Goal: Information Seeking & Learning: Find specific fact

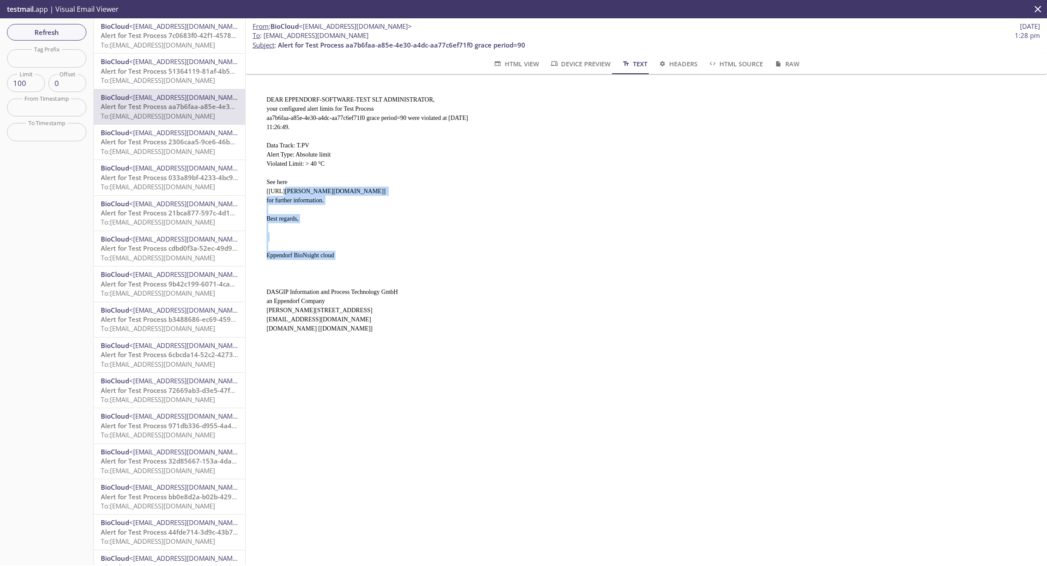
drag, startPoint x: 264, startPoint y: 187, endPoint x: 523, endPoint y: 187, distance: 258.7
click at [523, 187] on pre "DEAR EPPENDORF-SOFTWARE-TEST SLT ADMINISTRATOR, your configured alert limits fo…" at bounding box center [642, 211] width 773 height 252
copy pre "[URL][PERSON_NAME][DOMAIN_NAME]"
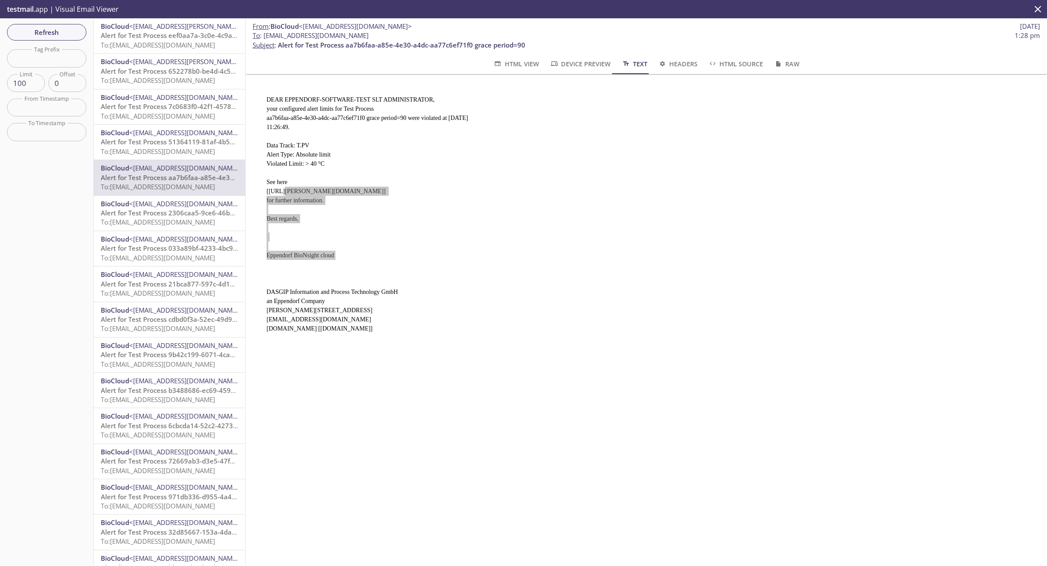
drag, startPoint x: 360, startPoint y: 485, endPoint x: 557, endPoint y: 561, distance: 211.4
click at [361, 486] on div "From : BioCloud <[EMAIL_ADDRESS][DOMAIN_NAME]> [DATE] To : [EMAIL_ADDRESS][DOMA…" at bounding box center [646, 291] width 801 height 547
drag, startPoint x: 455, startPoint y: 126, endPoint x: 464, endPoint y: 126, distance: 9.6
click at [464, 126] on pre "DEAR EPPENDORF-SOFTWARE-TEST SLT ADMINISTRATOR, your configured alert limits fo…" at bounding box center [642, 211] width 773 height 252
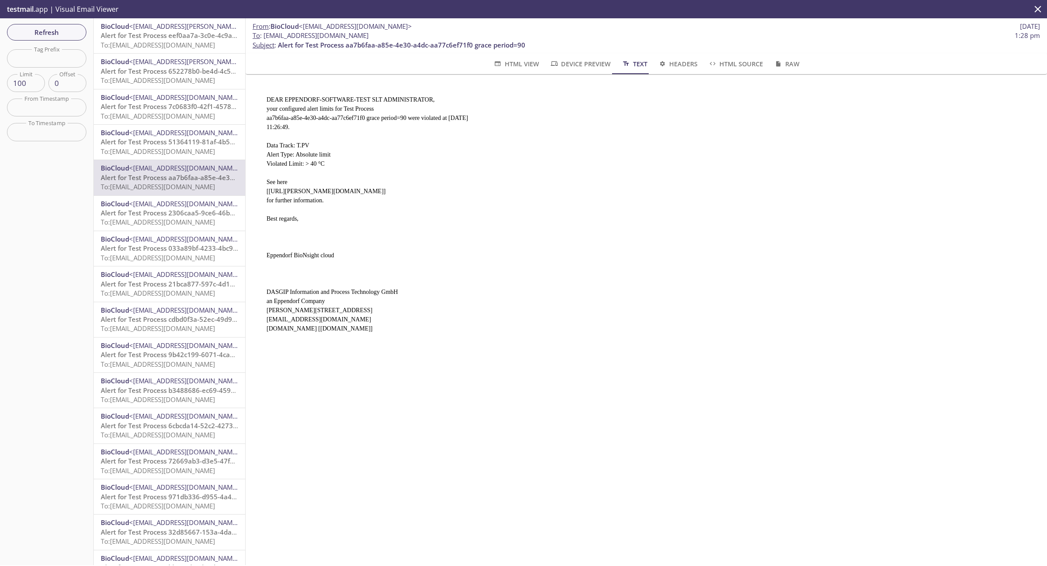
click at [448, 112] on pre "DEAR EPPENDORF-SOFTWARE-TEST SLT ADMINISTRATOR, your configured alert limits fo…" at bounding box center [642, 211] width 773 height 252
click at [455, 128] on pre "DEAR EPPENDORF-SOFTWARE-TEST SLT ADMINISTRATOR, your configured alert limits fo…" at bounding box center [642, 211] width 773 height 252
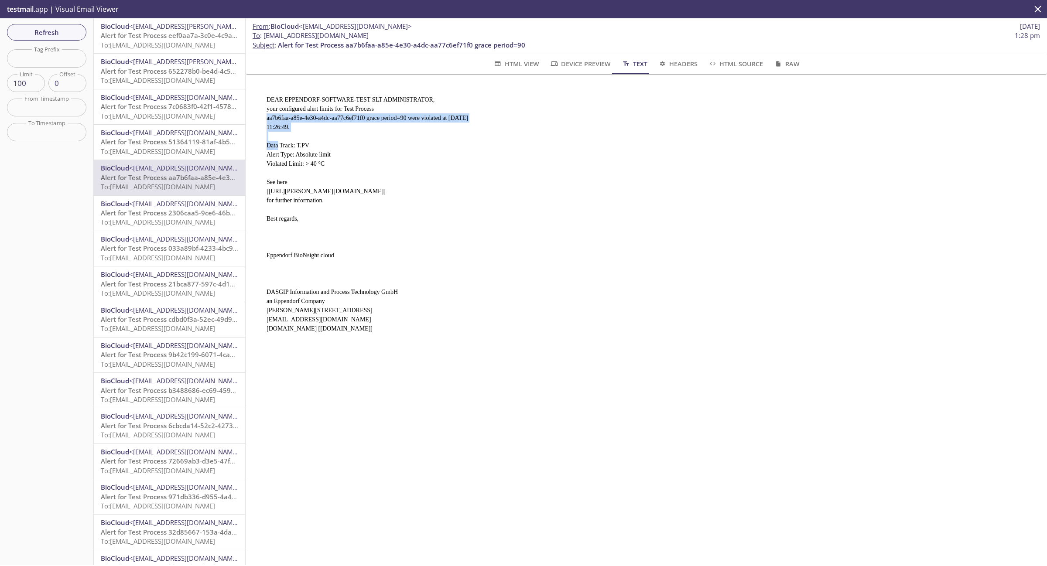
drag, startPoint x: 449, startPoint y: 109, endPoint x: 468, endPoint y: 131, distance: 28.8
click at [468, 131] on pre "DEAR EPPENDORF-SOFTWARE-TEST SLT ADMINISTRATOR, your configured alert limits fo…" at bounding box center [642, 211] width 773 height 252
click at [467, 131] on pre "DEAR EPPENDORF-SOFTWARE-TEST SLT ADMINISTRATOR, your configured alert limits fo…" at bounding box center [642, 211] width 773 height 252
click at [443, 111] on pre "DEAR EPPENDORF-SOFTWARE-TEST SLT ADMINISTRATOR, your configured alert limits fo…" at bounding box center [642, 211] width 773 height 252
drag, startPoint x: 445, startPoint y: 115, endPoint x: 459, endPoint y: 127, distance: 18.5
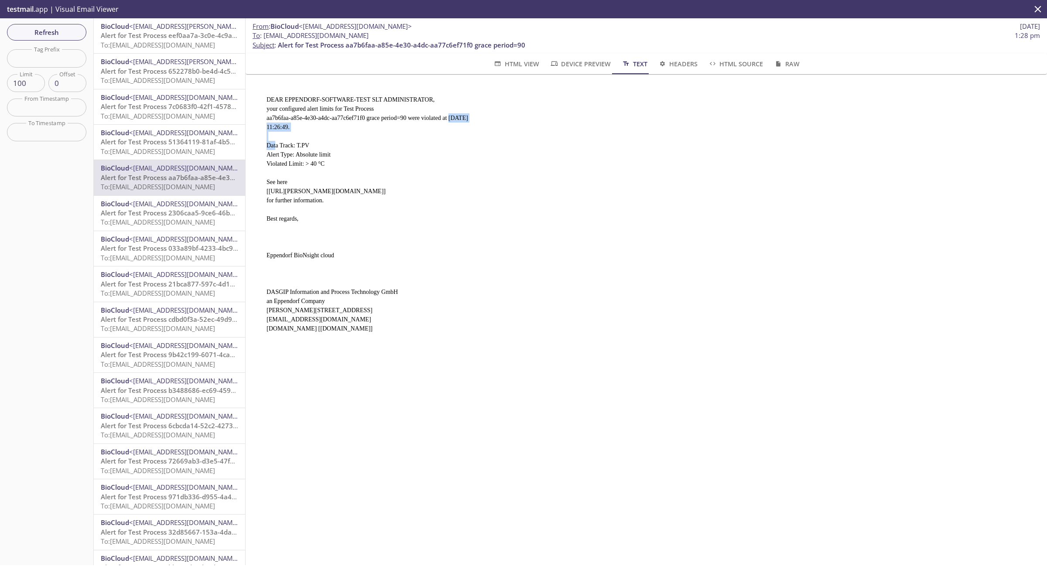
click at [459, 127] on pre "DEAR EPPENDORF-SOFTWARE-TEST SLT ADMINISTRATOR, your configured alert limits fo…" at bounding box center [642, 211] width 773 height 252
click at [459, 120] on pre "DEAR EPPENDORF-SOFTWARE-TEST SLT ADMINISTRATOR, your configured alert limits fo…" at bounding box center [642, 211] width 773 height 252
drag, startPoint x: 446, startPoint y: 113, endPoint x: 297, endPoint y: 124, distance: 149.6
click at [297, 124] on pre "DEAR EPPENDORF-SOFTWARE-TEST SLT ADMINISTRATOR, your configured alert limits fo…" at bounding box center [642, 211] width 773 height 252
click at [480, 123] on pre "DEAR EPPENDORF-SOFTWARE-TEST SLT ADMINISTRATOR, your configured alert limits fo…" at bounding box center [642, 211] width 773 height 252
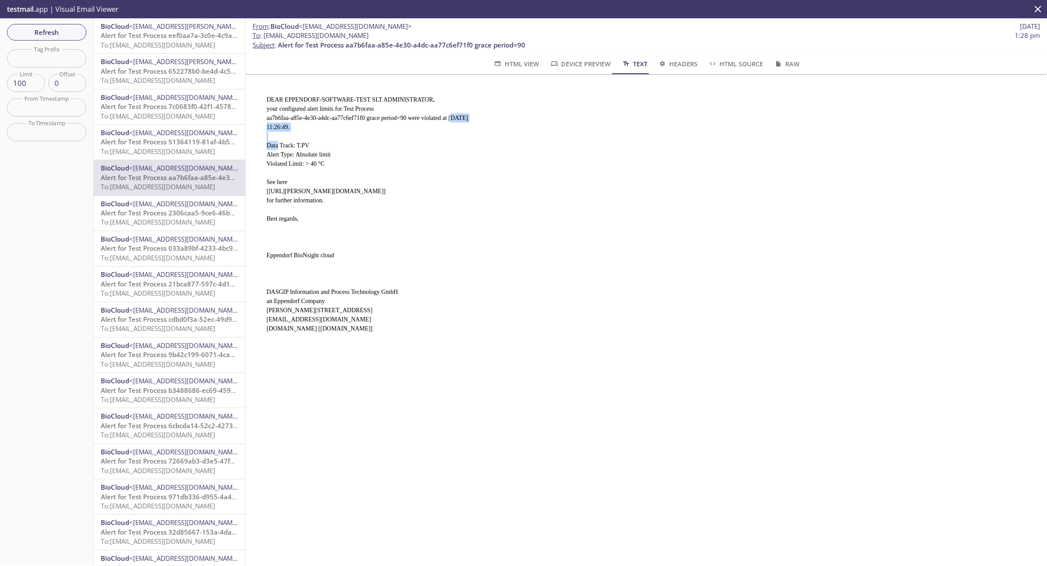
drag, startPoint x: 444, startPoint y: 116, endPoint x: 455, endPoint y: 131, distance: 19.1
click at [455, 131] on pre "DEAR EPPENDORF-SOFTWARE-TEST SLT ADMINISTRATOR, your configured alert limits fo…" at bounding box center [642, 211] width 773 height 252
click at [451, 129] on pre "DEAR EPPENDORF-SOFTWARE-TEST SLT ADMINISTRATOR, your configured alert limits fo…" at bounding box center [642, 211] width 773 height 252
drag, startPoint x: 444, startPoint y: 115, endPoint x: 451, endPoint y: 131, distance: 17.0
click at [451, 131] on pre "DEAR EPPENDORF-SOFTWARE-TEST SLT ADMINISTRATOR, your configured alert limits fo…" at bounding box center [642, 211] width 773 height 252
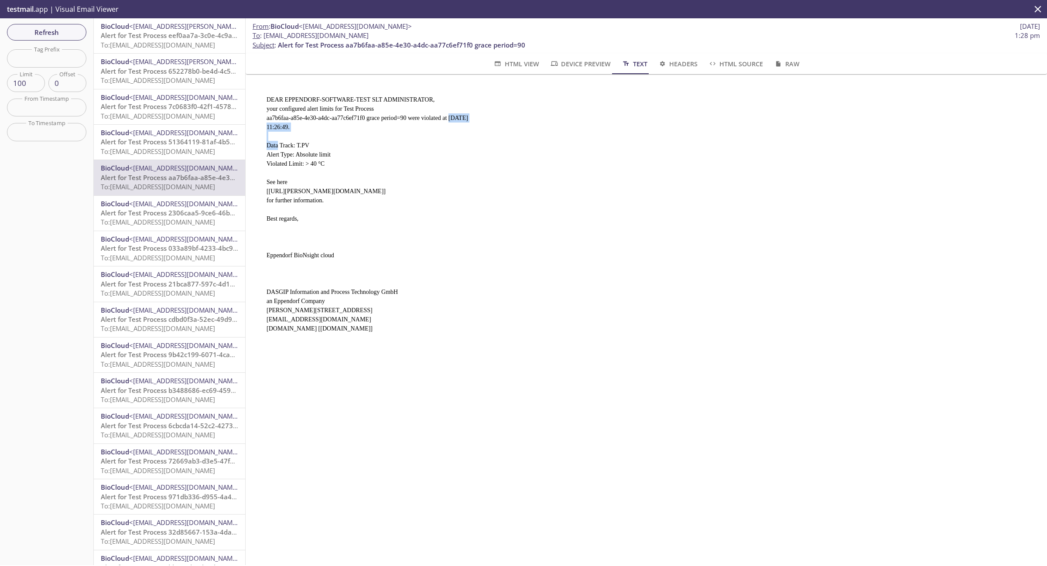
click at [451, 131] on pre "DEAR EPPENDORF-SOFTWARE-TEST SLT ADMINISTRATOR, your configured alert limits fo…" at bounding box center [642, 211] width 773 height 252
drag, startPoint x: 404, startPoint y: 115, endPoint x: 407, endPoint y: 123, distance: 8.7
click at [407, 123] on pre "DEAR EPPENDORF-SOFTWARE-TEST SLT ADMINISTRATOR, your configured alert limits fo…" at bounding box center [642, 211] width 773 height 252
drag, startPoint x: 427, startPoint y: 109, endPoint x: 399, endPoint y: 115, distance: 28.9
click at [401, 115] on pre "DEAR EPPENDORF-SOFTWARE-TEST SLT ADMINISTRATOR, your configured alert limits fo…" at bounding box center [642, 211] width 773 height 252
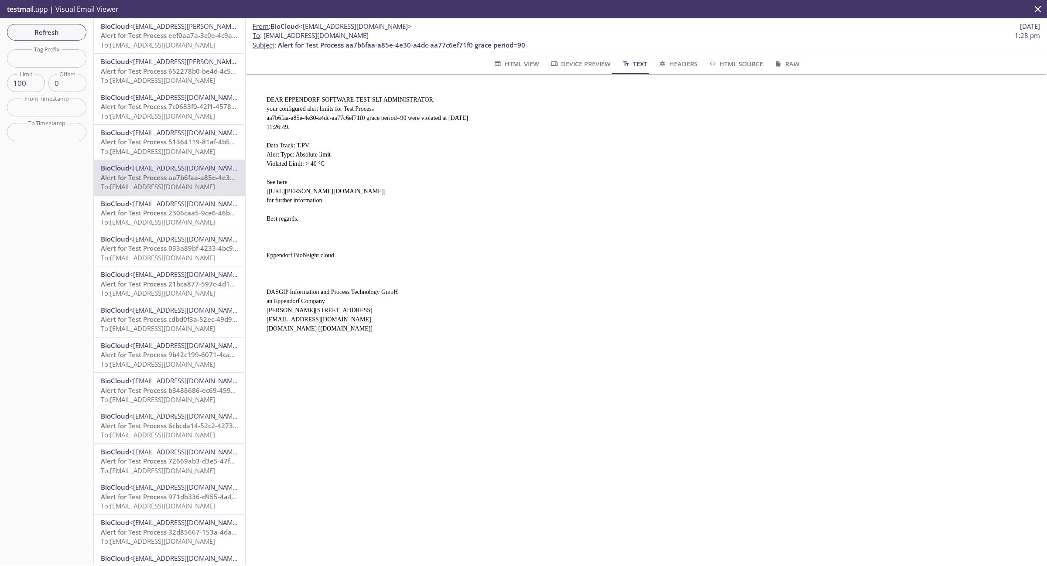
click at [388, 116] on pre "DEAR EPPENDORF-SOFTWARE-TEST SLT ADMINISTRATOR, your configured alert limits fo…" at bounding box center [642, 211] width 773 height 252
drag, startPoint x: 405, startPoint y: 115, endPoint x: 409, endPoint y: 121, distance: 7.4
click at [409, 121] on pre "DEAR EPPENDORF-SOFTWARE-TEST SLT ADMINISTRATOR, your configured alert limits fo…" at bounding box center [642, 211] width 773 height 252
copy pre "were violated at [DATE] 11:26:49."
click at [571, 147] on pre "DEAR EPPENDORF-SOFTWARE-TEST SLT ADMINISTRATOR, your configured alert limits fo…" at bounding box center [642, 211] width 773 height 252
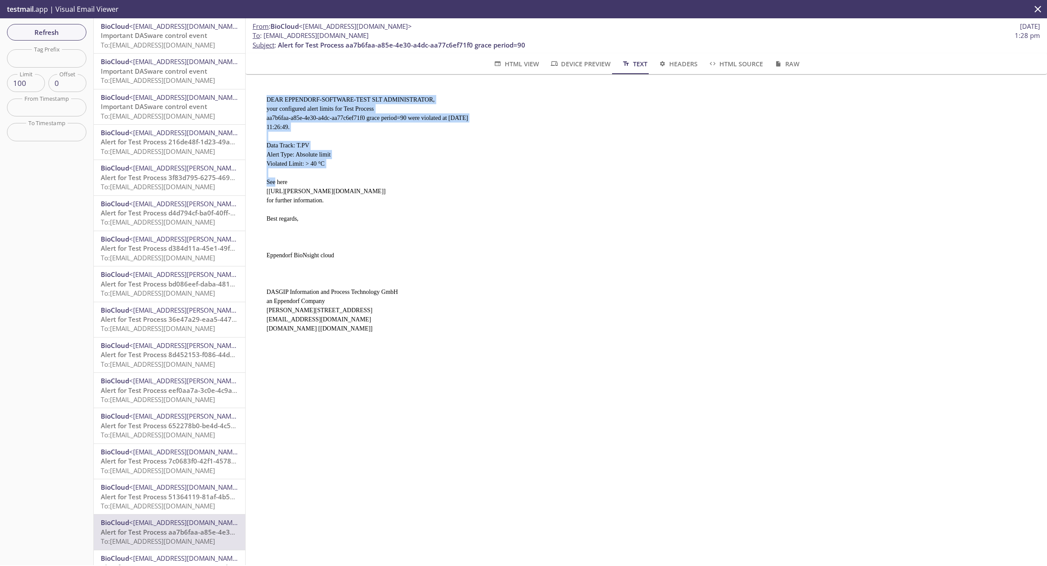
drag, startPoint x: 267, startPoint y: 98, endPoint x: 326, endPoint y: 159, distance: 85.1
click at [326, 159] on pre "DEAR EPPENDORF-SOFTWARE-TEST SLT ADMINISTRATOR, your configured alert limits fo…" at bounding box center [642, 211] width 773 height 252
copy pre "DEAR EPPENDORF-SOFTWARE-TEST SLT ADMINISTRATOR, your configured alert limits fo…"
click at [657, 145] on pre "DEAR EPPENDORF-SOFTWARE-TEST SLT ADMINISTRATOR, your configured alert limits fo…" at bounding box center [642, 211] width 773 height 252
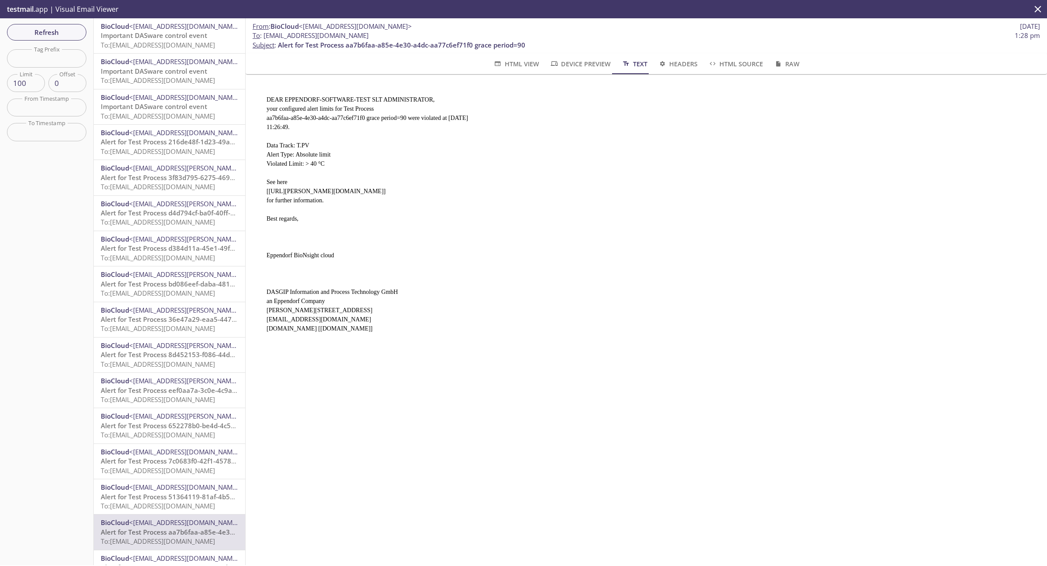
click at [805, 62] on div "HTML View Device Preview Text Headers HTML Source Raw" at bounding box center [646, 63] width 766 height 21
click at [801, 62] on div "HTML View Device Preview Text Headers HTML Source Raw" at bounding box center [646, 63] width 766 height 21
click at [793, 64] on span "Raw" at bounding box center [786, 63] width 26 height 11
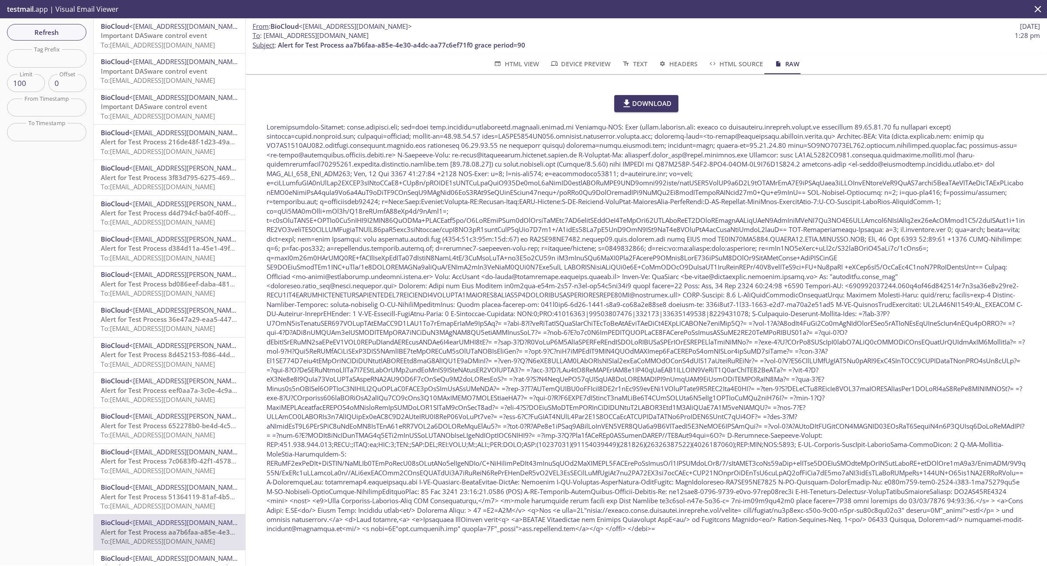
click at [742, 60] on span "HTML Source" at bounding box center [735, 63] width 55 height 11
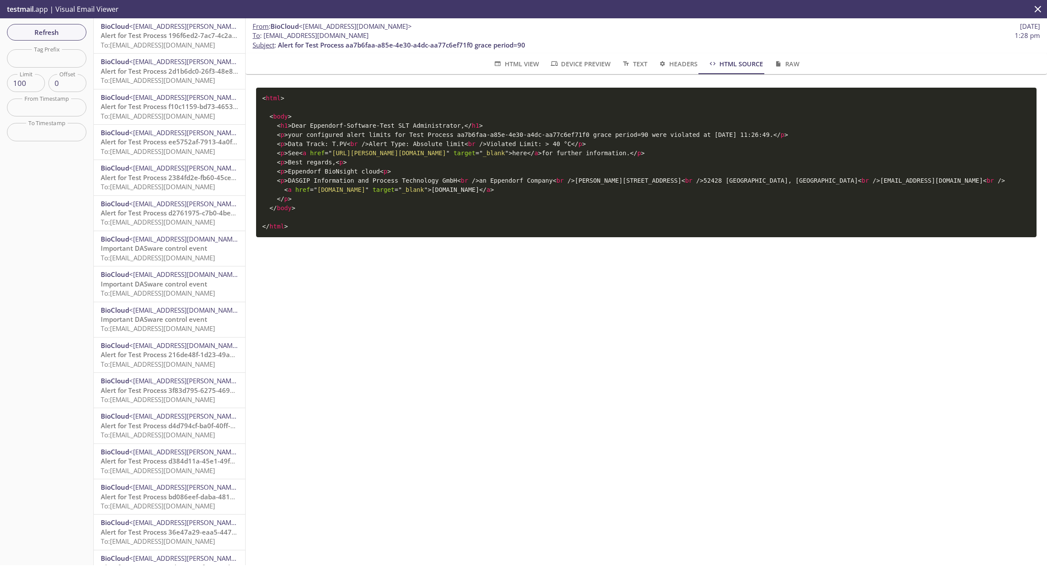
click at [629, 60] on span "Text" at bounding box center [634, 63] width 26 height 11
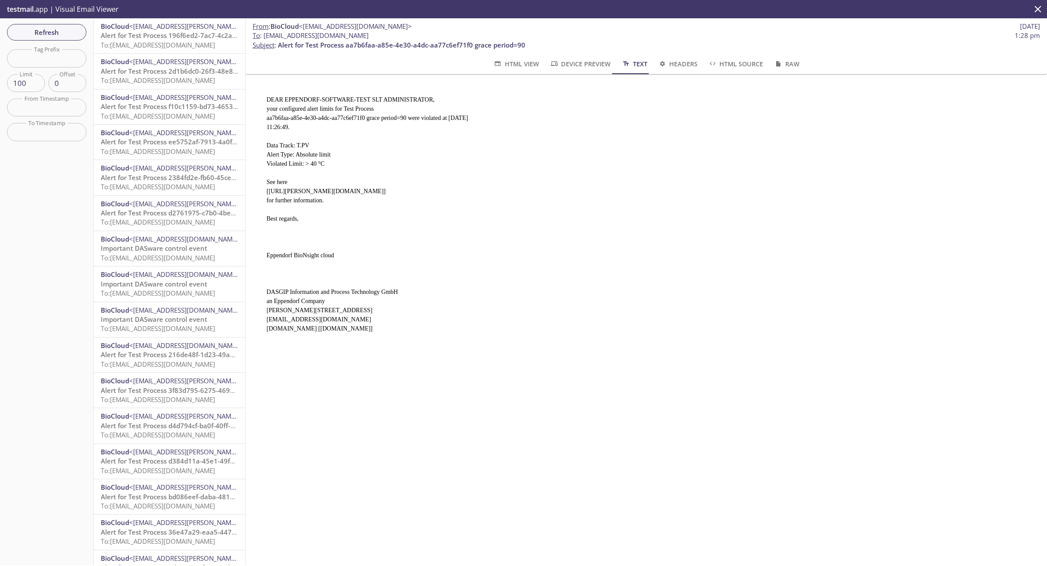
click at [57, 21] on div "Refresh Filters Tag Prefix Tag Prefix Limit 100 Limit Offset 0 Offset From Time…" at bounding box center [47, 291] width 94 height 547
click at [59, 29] on span "Refresh" at bounding box center [46, 32] width 65 height 11
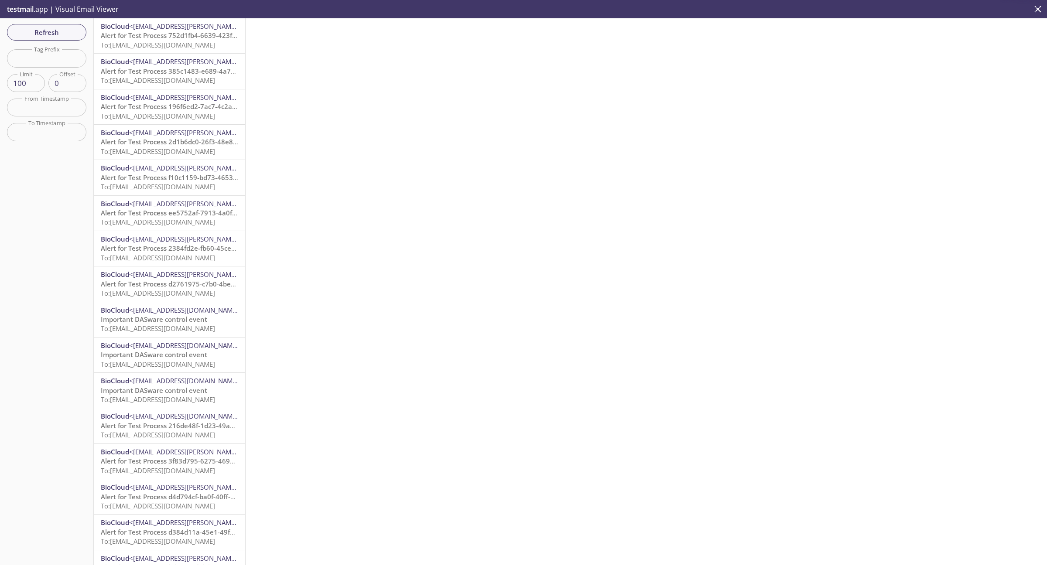
click at [147, 38] on span "Alert for Test Process 752d1fb4-6639-423f-8a63-8a78ede11ba3 grace period=0" at bounding box center [224, 35] width 247 height 9
